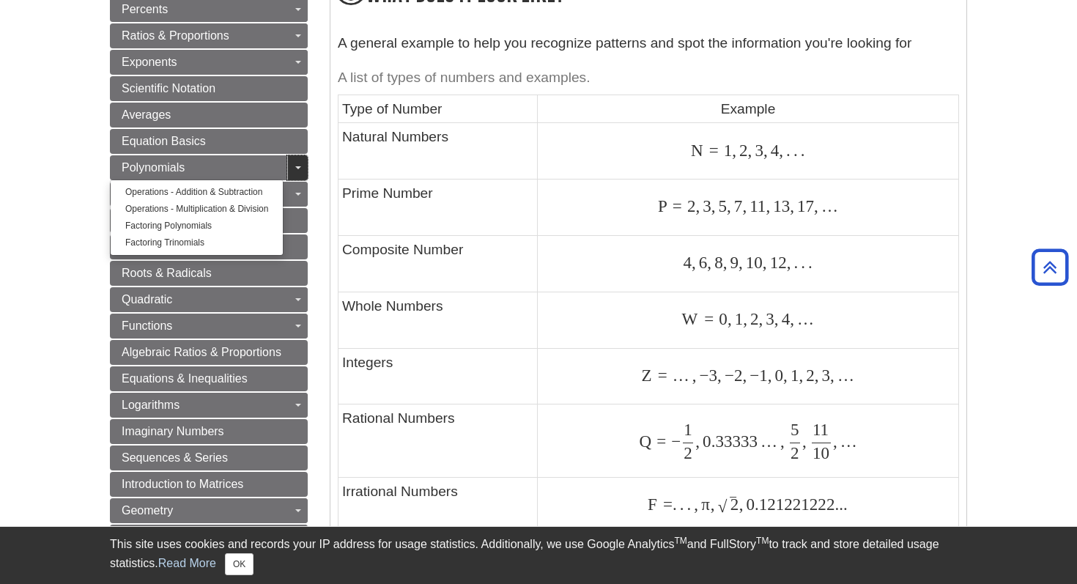
scroll to position [705, 0]
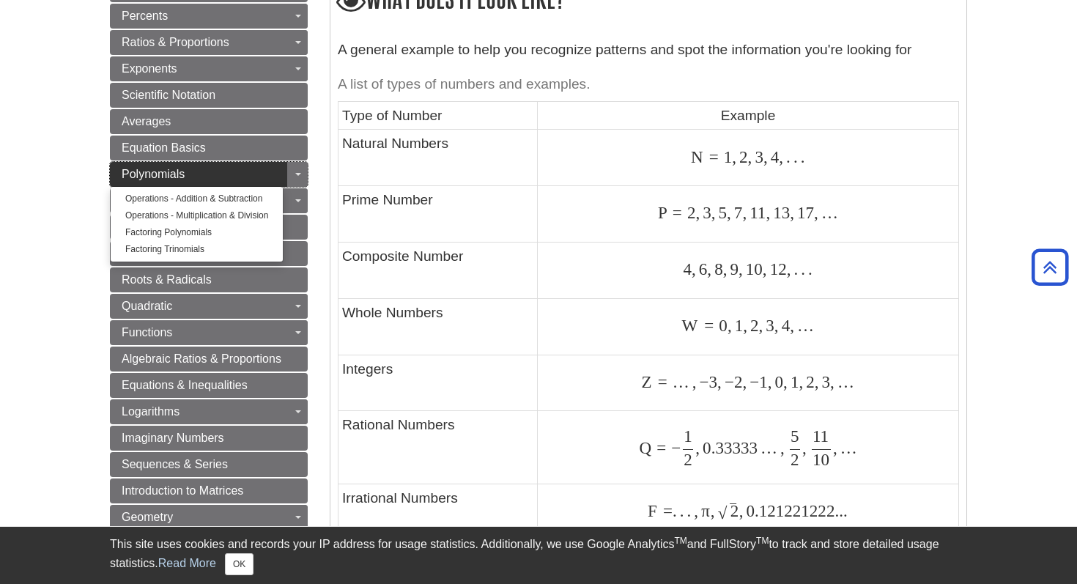
click at [259, 177] on link "Polynomials" at bounding box center [209, 174] width 198 height 25
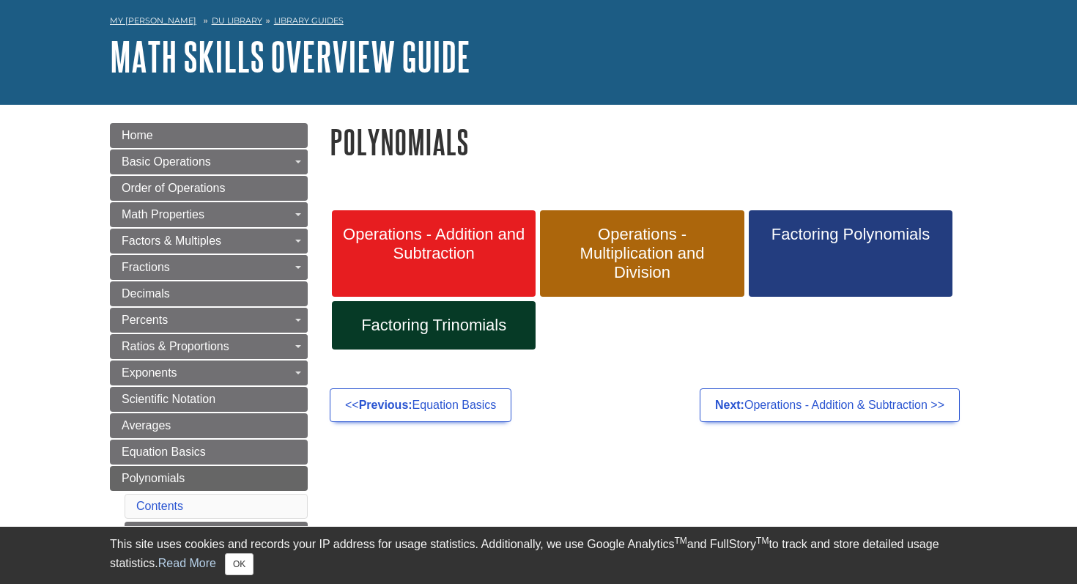
scroll to position [90, 0]
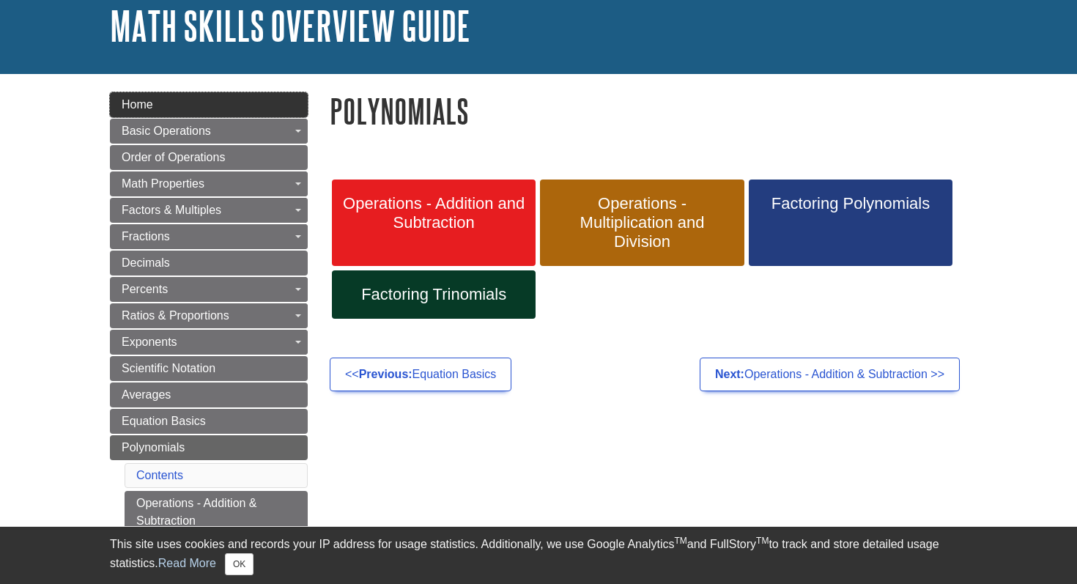
click at [223, 100] on link "Home" at bounding box center [209, 104] width 198 height 25
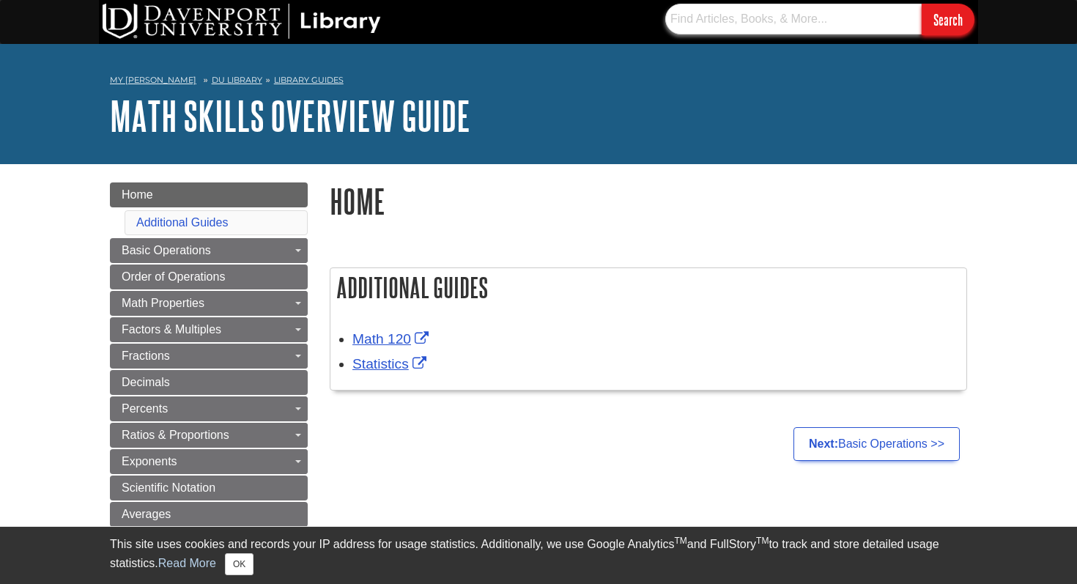
click at [816, 21] on input "text" at bounding box center [793, 19] width 256 height 31
type input "english skills overview guide"
click at [922, 4] on input "Search" at bounding box center [948, 20] width 53 height 32
click at [274, 78] on link "Library Guides" at bounding box center [309, 80] width 70 height 10
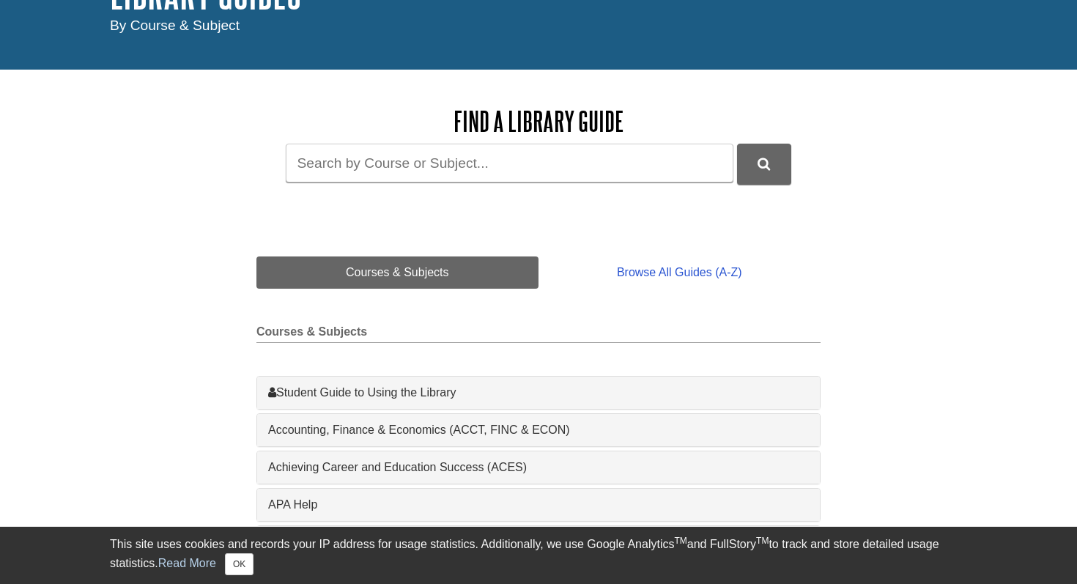
scroll to position [184, 0]
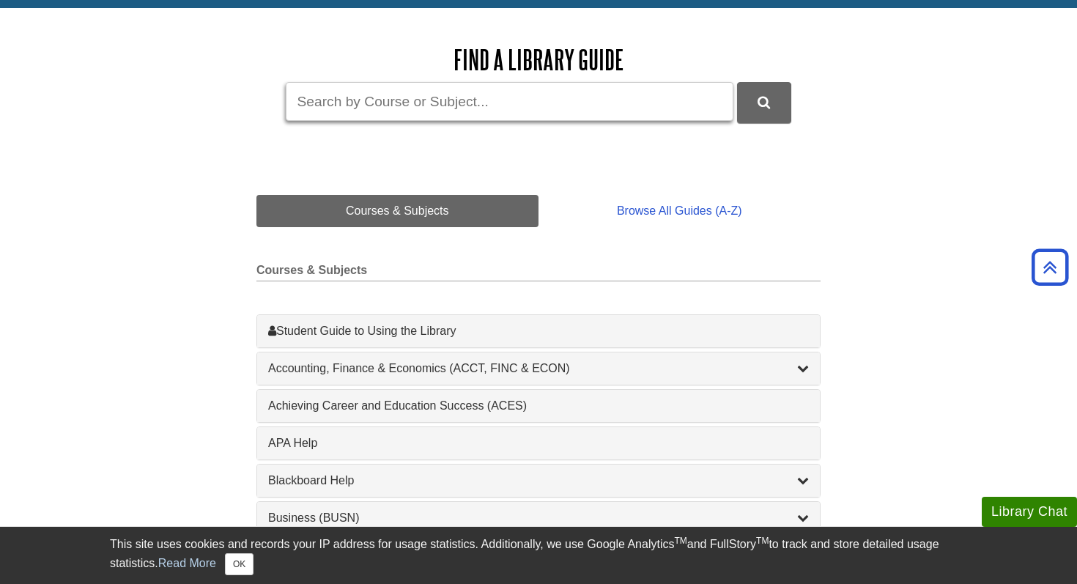
click at [346, 107] on input "Guide Search Terms" at bounding box center [510, 101] width 448 height 39
type input "english"
click at [737, 82] on button "DU Library Guides Search" at bounding box center [764, 102] width 54 height 40
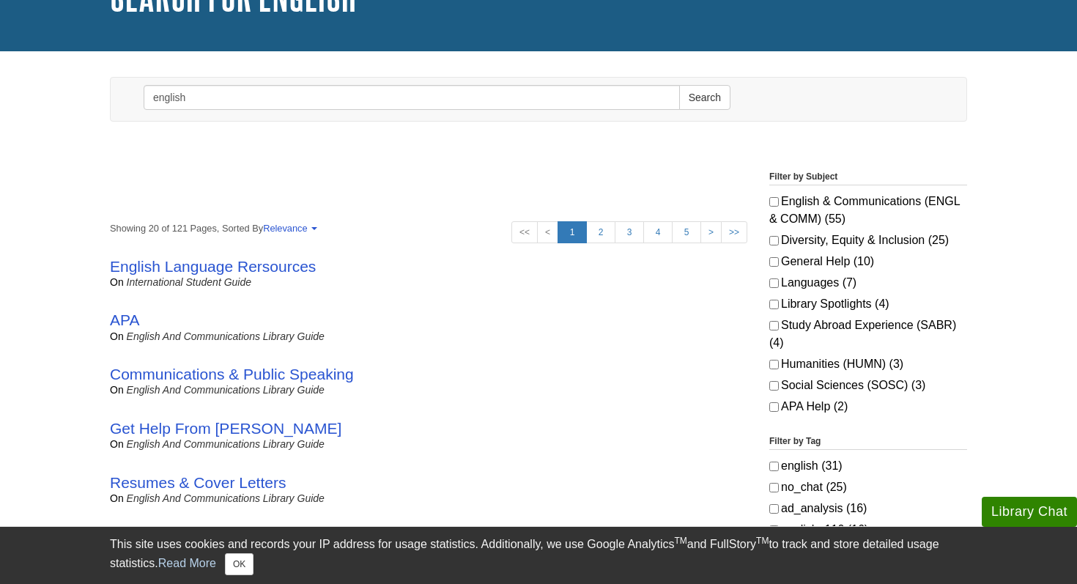
scroll to position [123, 0]
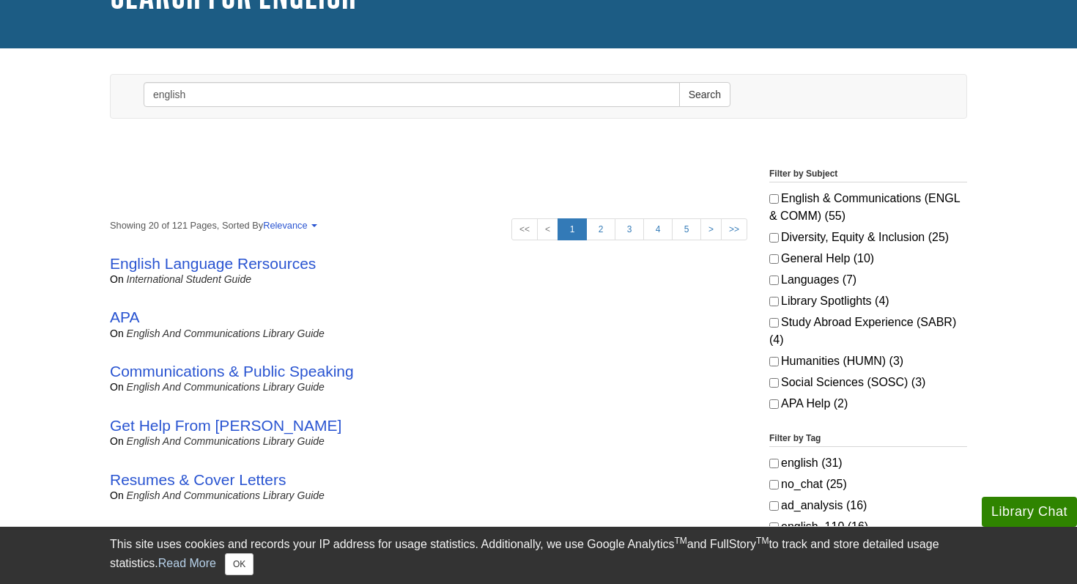
click at [288, 253] on div "English Language Rersources on International Student Guide by [PERSON_NAME] | S…" at bounding box center [428, 270] width 637 height 54
click at [281, 265] on link "English Language Rersources" at bounding box center [213, 263] width 206 height 17
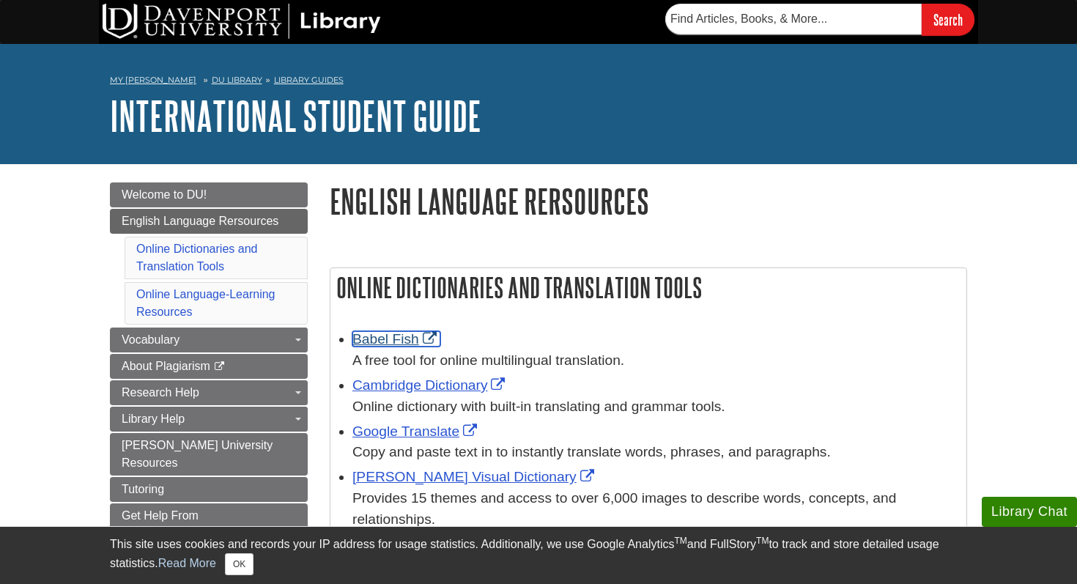
click at [363, 344] on link "Babel Fish" at bounding box center [396, 338] width 88 height 15
